Goal: Task Accomplishment & Management: Use online tool/utility

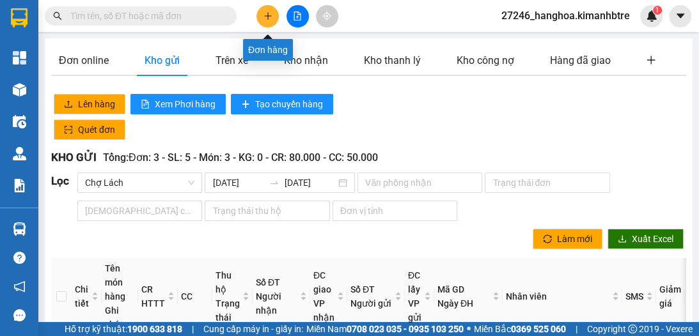
click at [272, 12] on icon "plus" at bounding box center [267, 16] width 9 height 9
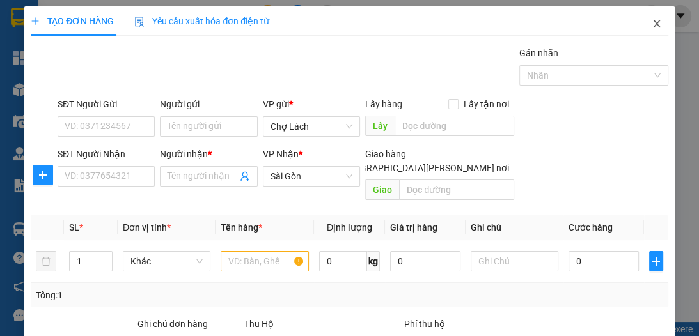
click at [651, 24] on icon "close" at bounding box center [656, 24] width 10 height 10
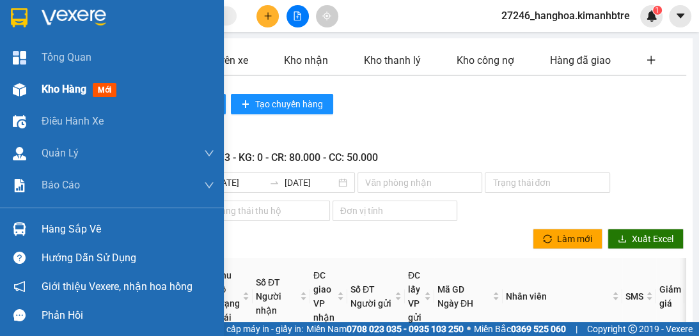
click at [26, 95] on div at bounding box center [19, 90] width 22 height 22
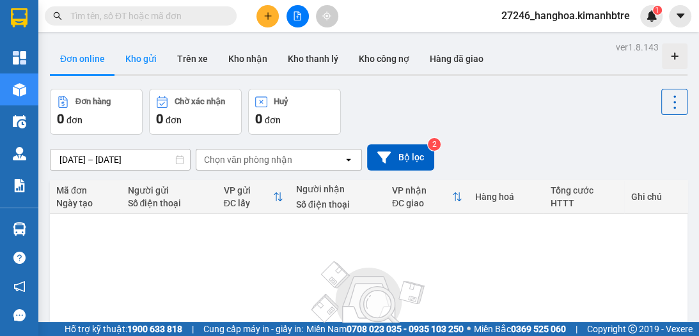
click at [146, 56] on button "Kho gửi" at bounding box center [141, 58] width 52 height 31
type input "[DATE] – [DATE]"
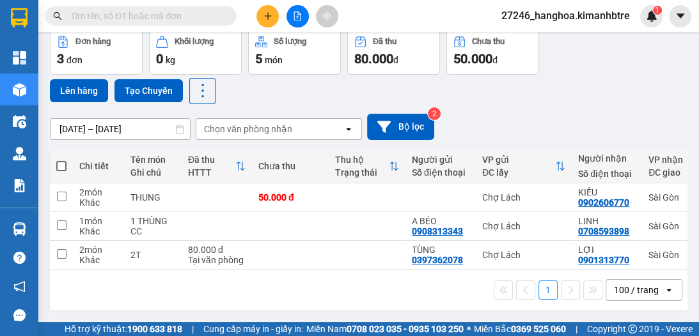
scroll to position [64, 0]
click at [58, 161] on span at bounding box center [61, 166] width 10 height 10
click at [61, 160] on input "checkbox" at bounding box center [61, 160] width 0 height 0
checkbox input "true"
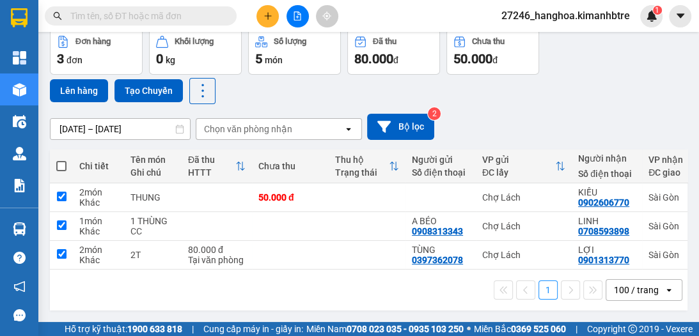
checkbox input "true"
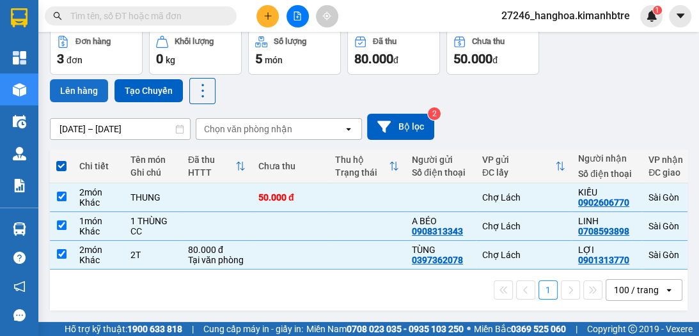
click at [84, 81] on button "Lên hàng" at bounding box center [79, 90] width 58 height 23
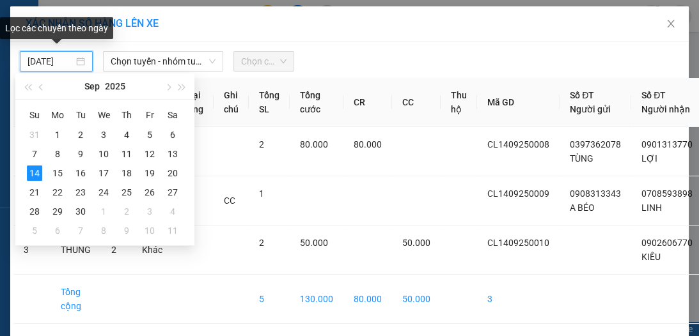
click at [59, 64] on input "[DATE]" at bounding box center [50, 61] width 46 height 14
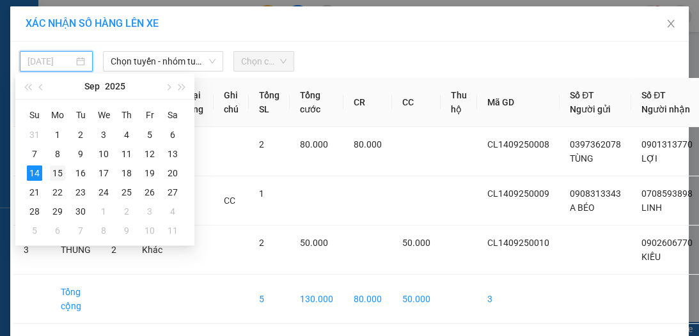
click at [63, 171] on div "15" at bounding box center [57, 173] width 15 height 15
type input "[DATE]"
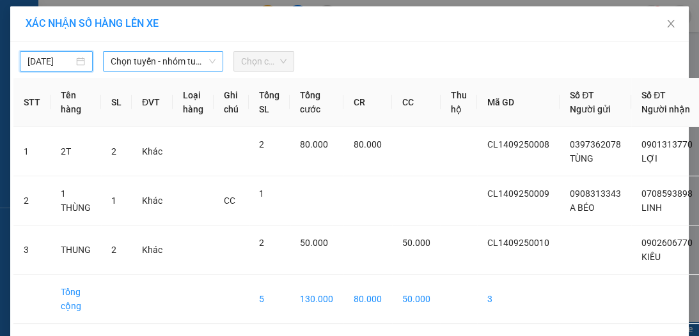
click at [143, 64] on span "Chọn tuyến - nhóm tuyến" at bounding box center [163, 61] width 105 height 19
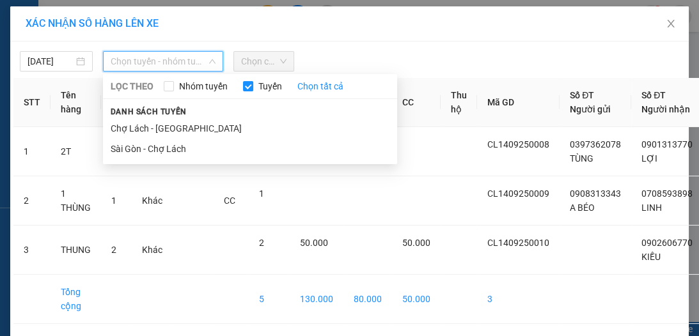
drag, startPoint x: 138, startPoint y: 131, endPoint x: 166, endPoint y: 113, distance: 33.3
click at [139, 130] on li "Chợ Lách - [GEOGRAPHIC_DATA]" at bounding box center [250, 128] width 294 height 20
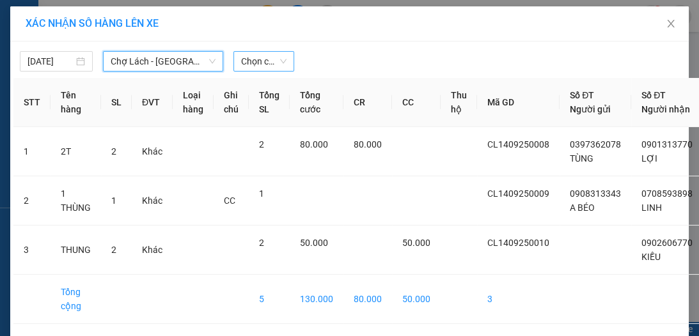
click at [261, 60] on span "Chọn chuyến" at bounding box center [263, 61] width 45 height 19
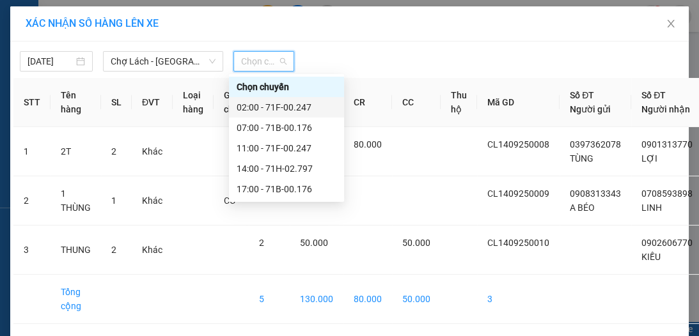
click at [249, 105] on div "02:00 - 71F-00.247" at bounding box center [286, 107] width 100 height 14
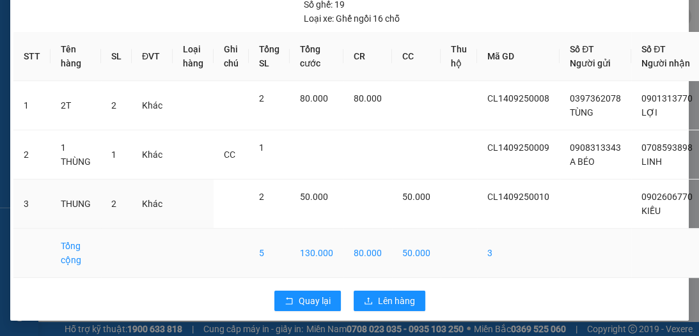
scroll to position [97, 0]
click at [387, 294] on span "Lên hàng" at bounding box center [396, 301] width 37 height 14
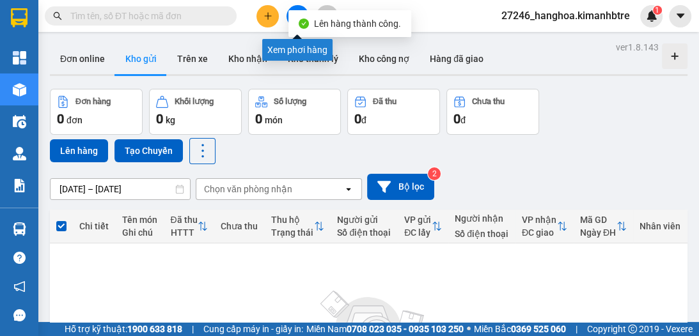
click at [297, 5] on button at bounding box center [297, 16] width 22 height 22
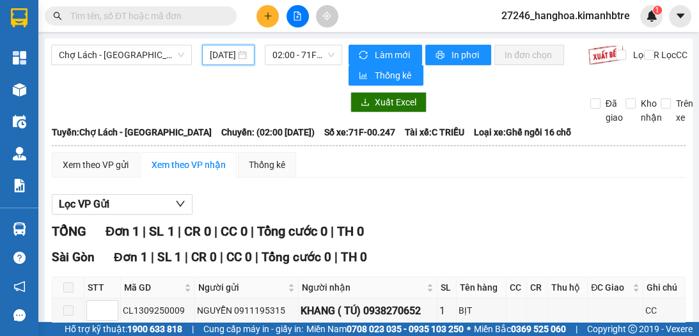
drag, startPoint x: 220, startPoint y: 53, endPoint x: 233, endPoint y: 77, distance: 27.4
click at [221, 54] on input "[DATE]" at bounding box center [223, 55] width 26 height 14
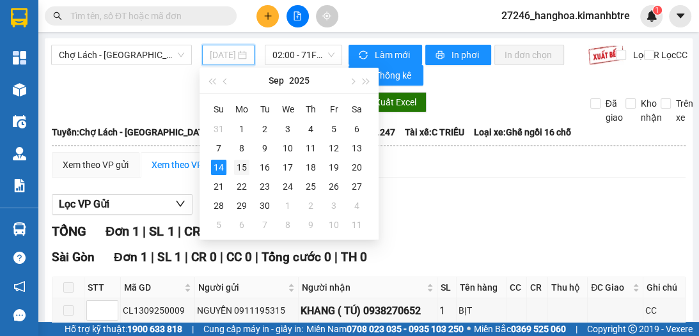
click at [238, 162] on div "15" at bounding box center [241, 167] width 15 height 15
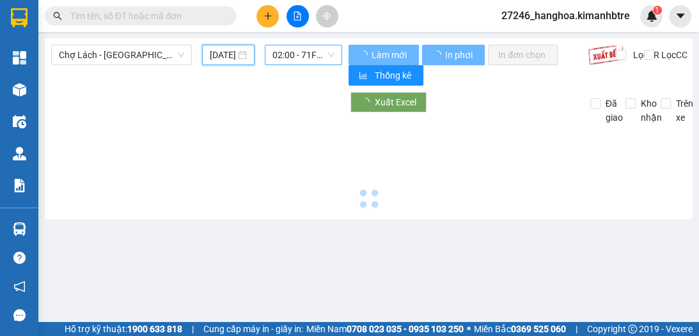
type input "[DATE]"
click at [280, 56] on span "02:00 - 71F-00.247" at bounding box center [303, 54] width 62 height 19
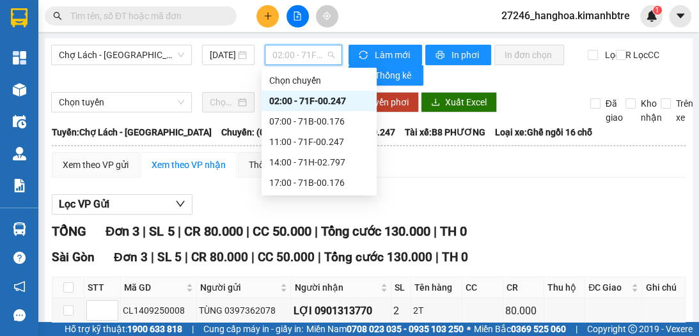
click at [357, 101] on div "02:00 - 71F-00.247" at bounding box center [319, 101] width 100 height 14
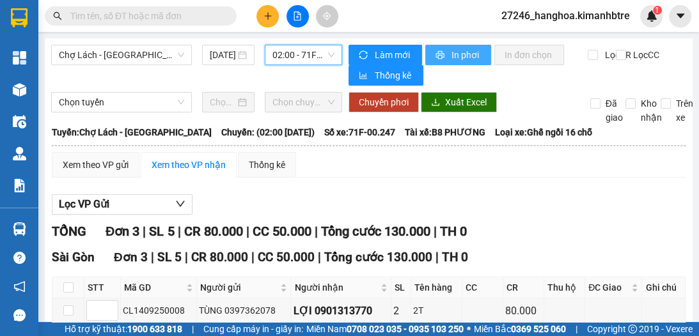
click at [442, 52] on button "In phơi" at bounding box center [458, 55] width 66 height 20
